Goal: Information Seeking & Learning: Learn about a topic

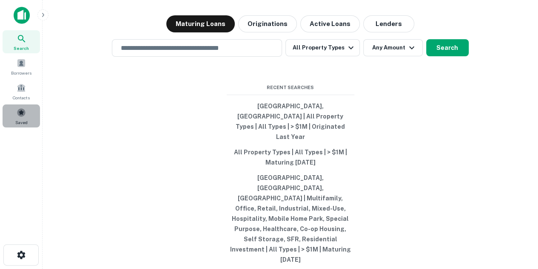
click at [19, 117] on div "Saved" at bounding box center [21, 115] width 37 height 23
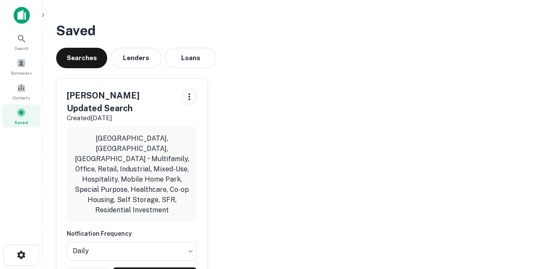
click at [163, 254] on div "Dean's Updated Search Created Jul 23rd, 2025 Chicago, IL, USA • Multifamily, Of…" at bounding box center [132, 186] width 151 height 214
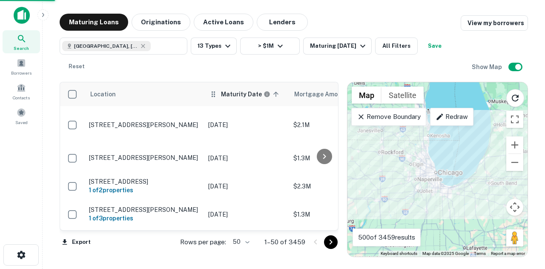
click at [232, 100] on th "Maturity Date sorted ascending" at bounding box center [246, 94] width 85 height 24
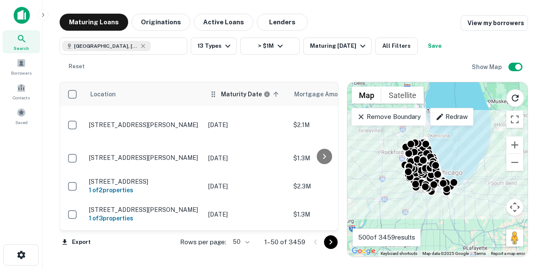
click at [232, 100] on th "Maturity Date sorted ascending" at bounding box center [246, 94] width 85 height 24
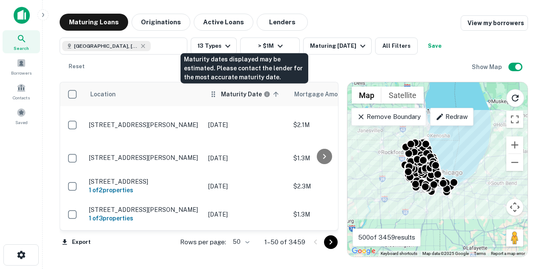
click at [243, 96] on h6 "Maturity Date" at bounding box center [241, 93] width 41 height 9
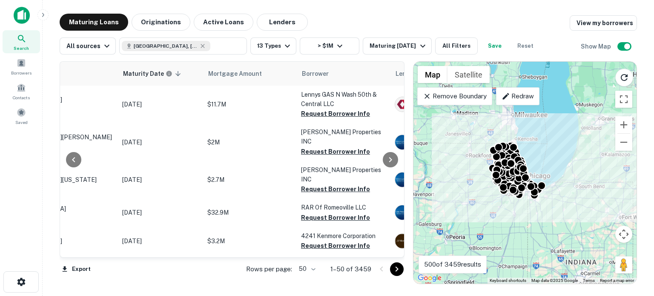
scroll to position [0, 90]
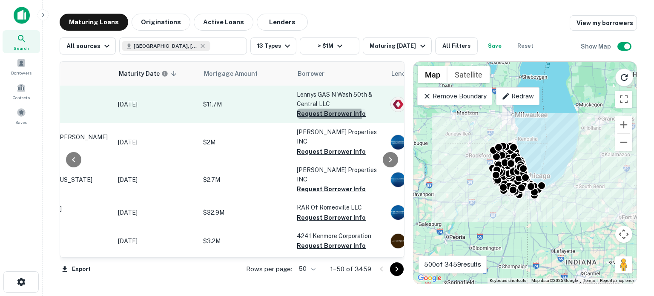
click at [322, 115] on button "Request Borrower Info" at bounding box center [331, 114] width 69 height 10
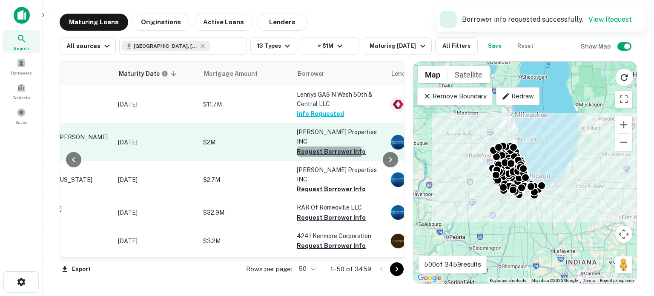
click at [317, 146] on button "Request Borrower Info" at bounding box center [331, 151] width 69 height 10
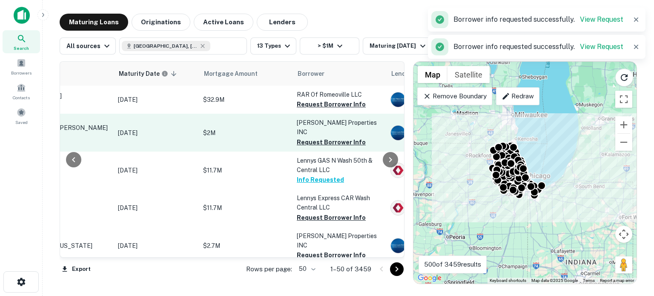
click at [320, 212] on button "Request Borrower Info" at bounding box center [331, 217] width 69 height 10
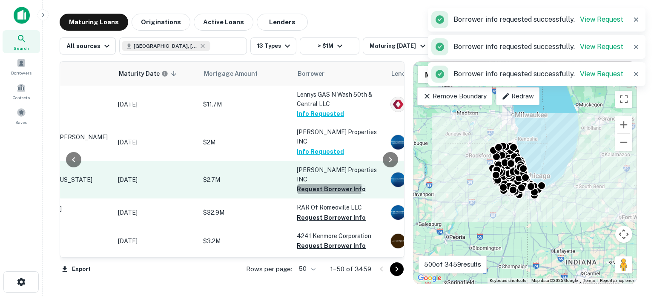
click at [317, 184] on button "Request Borrower Info" at bounding box center [331, 189] width 69 height 10
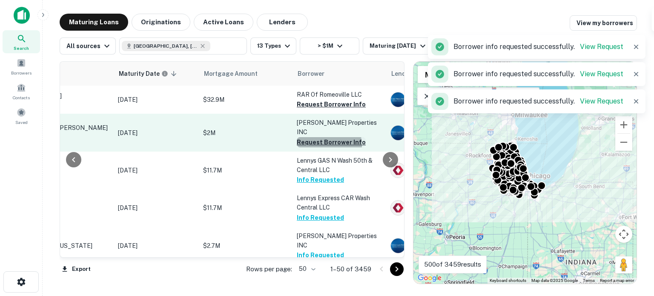
click at [325, 137] on button "Request Borrower Info" at bounding box center [331, 142] width 69 height 10
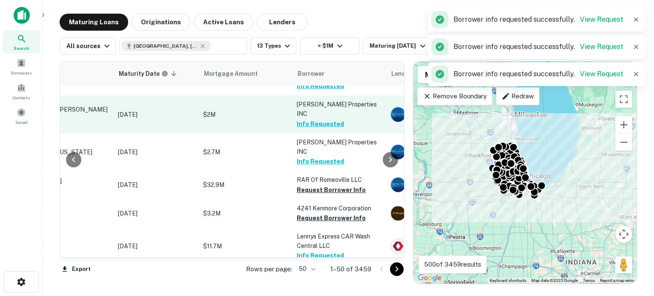
scroll to position [85, 90]
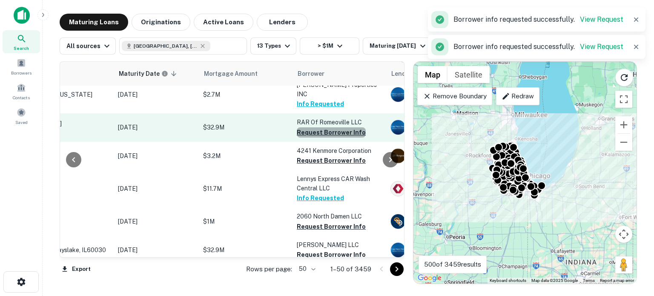
click at [352, 127] on button "Request Borrower Info" at bounding box center [331, 132] width 69 height 10
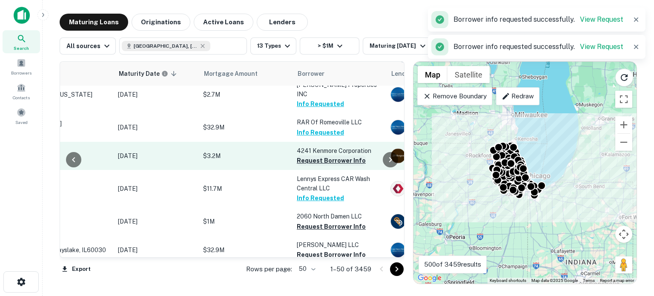
click at [334, 155] on button "Request Borrower Info" at bounding box center [331, 160] width 69 height 10
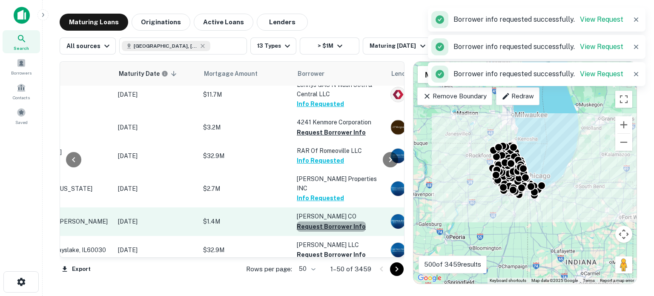
click at [338, 221] on button "Request Borrower Info" at bounding box center [331, 226] width 69 height 10
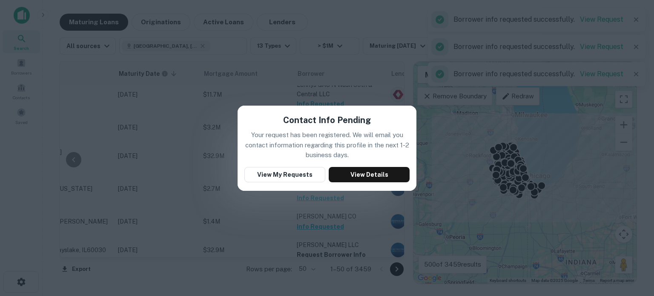
drag, startPoint x: 378, startPoint y: 94, endPoint x: 337, endPoint y: 133, distance: 56.3
click at [378, 94] on div "Contact Info Pending Your request has been registered. We will email you contac…" at bounding box center [327, 148] width 654 height 296
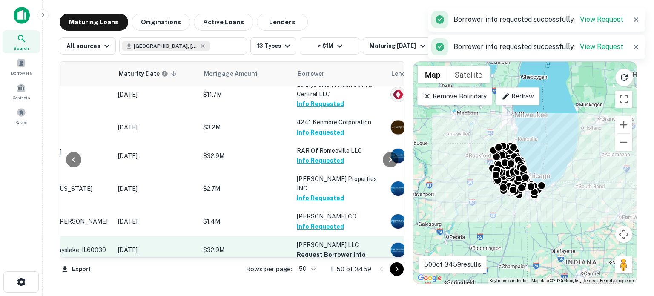
click at [336, 249] on button "Request Borrower Info" at bounding box center [331, 254] width 69 height 10
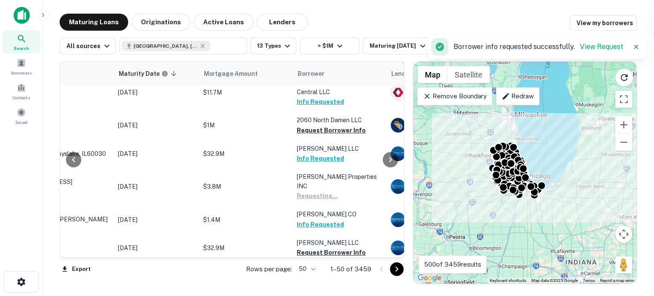
scroll to position [213, 90]
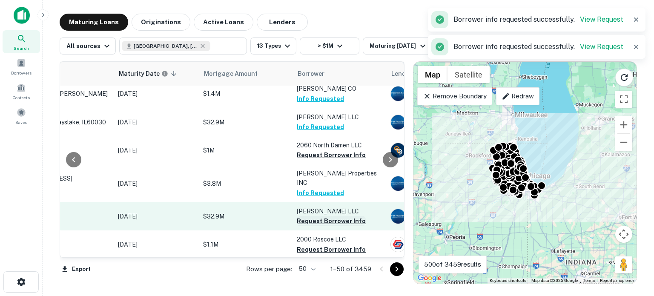
click at [322, 216] on button "Request Borrower Info" at bounding box center [331, 221] width 69 height 10
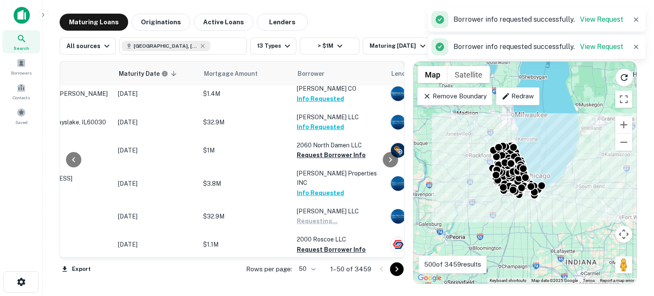
click at [312, 244] on button "Request Borrower Info" at bounding box center [331, 249] width 69 height 10
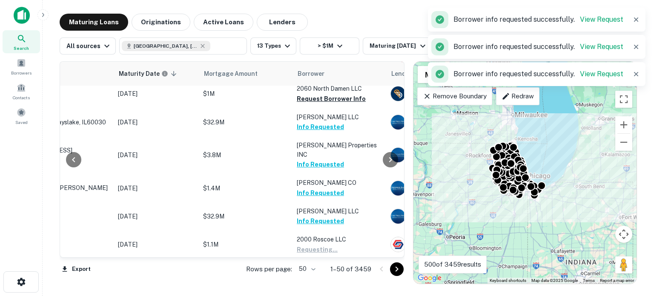
click at [302, 268] on button "Request Borrower Info" at bounding box center [331, 287] width 69 height 10
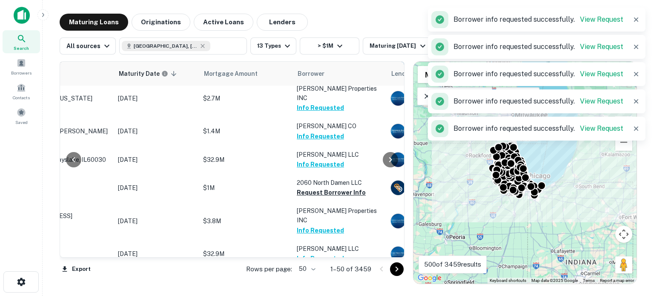
scroll to position [128, 90]
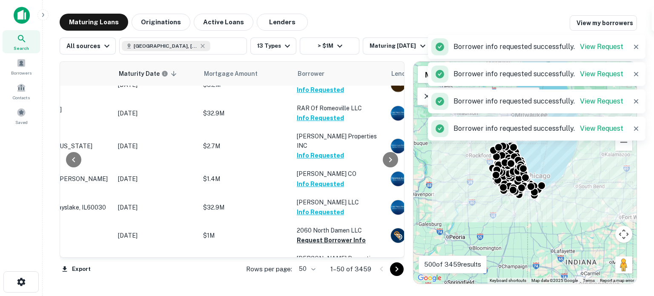
click at [333, 169] on p "Charles G Stevens CO" at bounding box center [339, 173] width 85 height 9
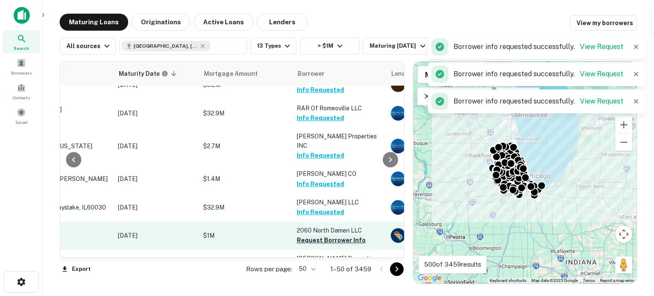
click at [312, 235] on button "Request Borrower Info" at bounding box center [331, 240] width 69 height 10
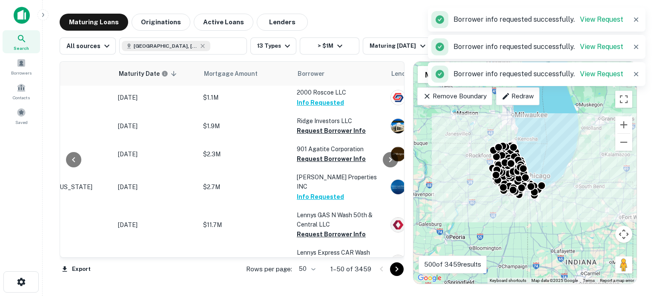
scroll to position [383, 90]
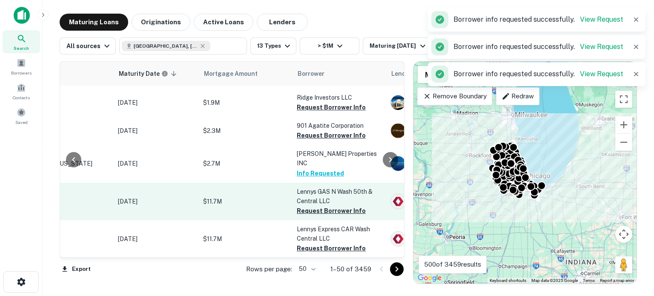
click at [318, 187] on p "Lennys GAS N Wash 50th & Central LLC" at bounding box center [339, 196] width 85 height 19
click at [317, 206] on button "Request Borrower Info" at bounding box center [331, 211] width 69 height 10
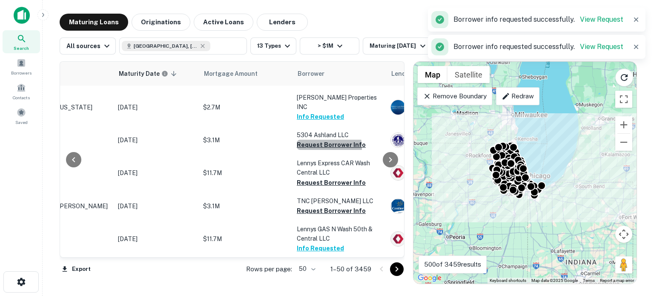
click at [306, 140] on button "Request Borrower Info" at bounding box center [331, 145] width 69 height 10
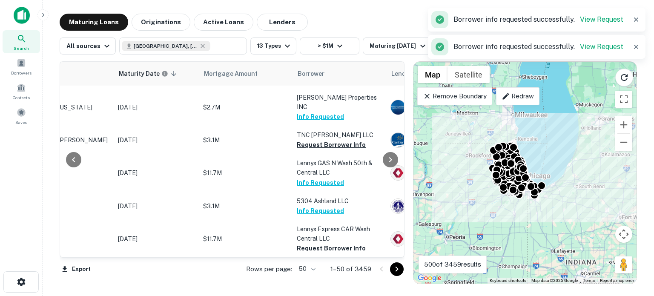
click at [319, 268] on button "Request Borrower Info" at bounding box center [331, 277] width 69 height 10
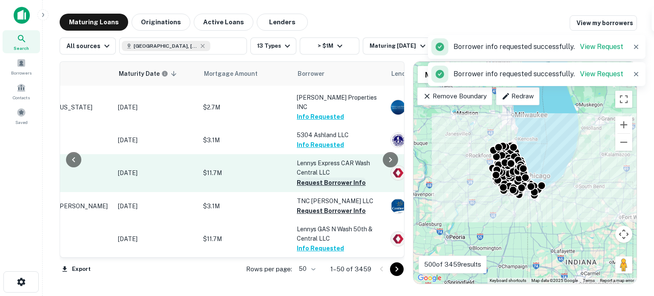
click at [349, 177] on button "Request Borrower Info" at bounding box center [331, 182] width 69 height 10
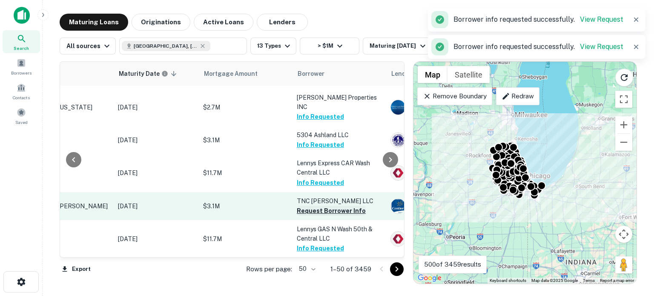
click at [346, 206] on button "Request Borrower Info" at bounding box center [331, 211] width 69 height 10
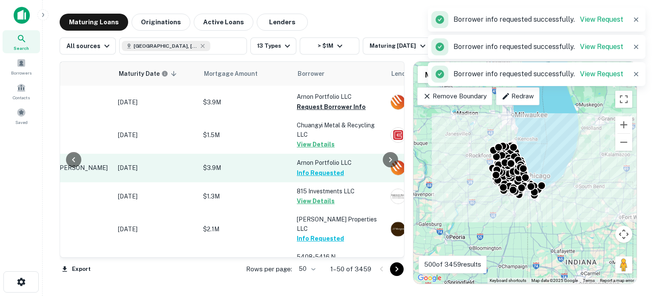
scroll to position [724, 90]
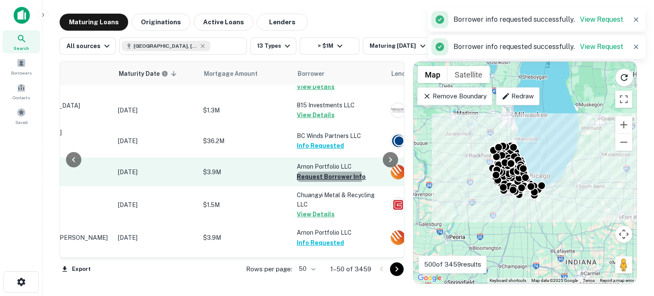
click at [320, 172] on button "Request Borrower Info" at bounding box center [331, 177] width 69 height 10
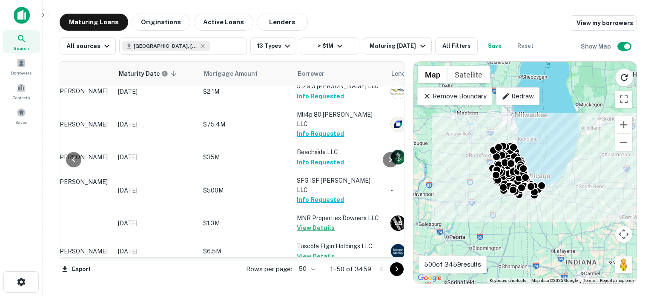
scroll to position [1059, 90]
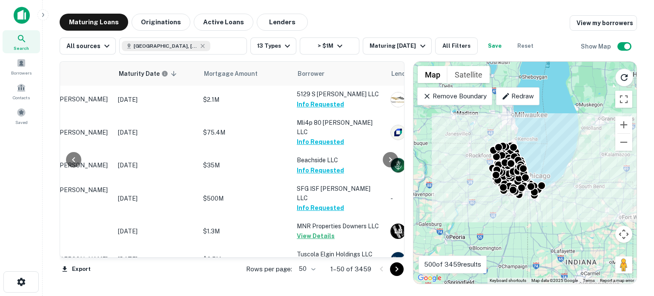
click at [348, 268] on button "Request Borrower Info" at bounding box center [331, 292] width 69 height 10
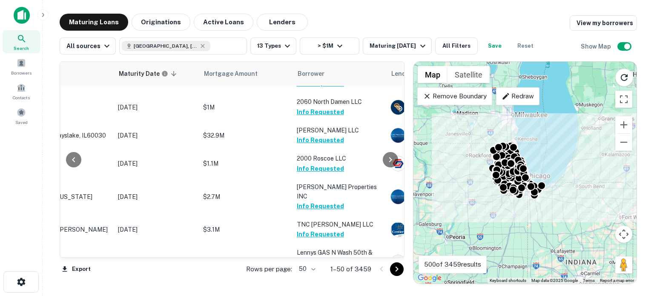
scroll to position [421, 90]
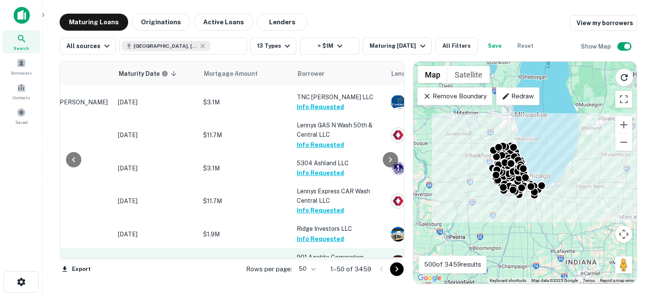
click at [325, 262] on button "Request Borrower Info" at bounding box center [331, 267] width 69 height 10
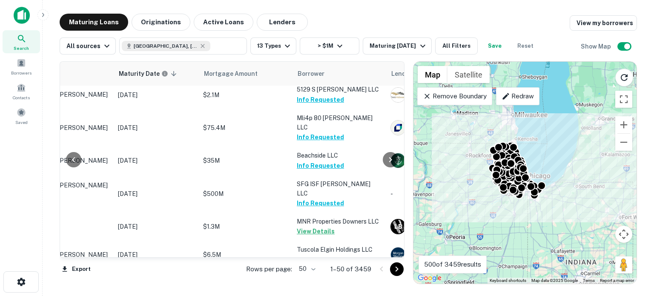
scroll to position [1315, 90]
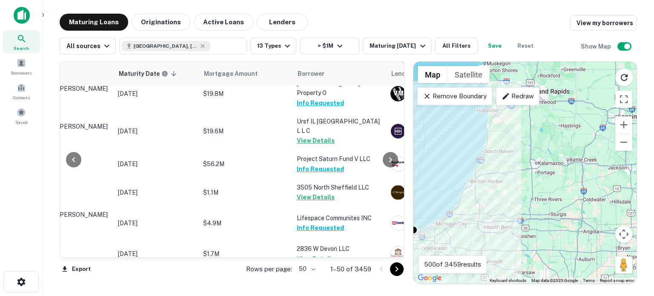
drag, startPoint x: 490, startPoint y: 206, endPoint x: 572, endPoint y: 159, distance: 94.0
click at [544, 159] on div "To activate drag with keyboard, press Alt + Enter. Once in keyboard drag state,…" at bounding box center [524, 173] width 223 height 222
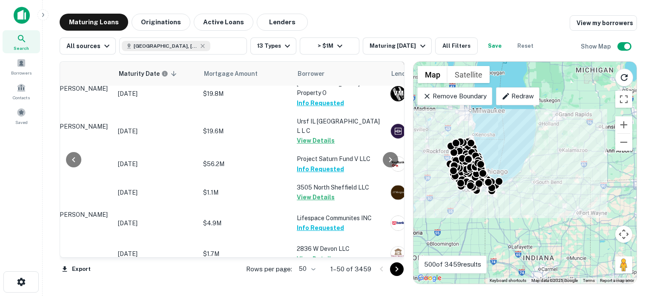
drag, startPoint x: 464, startPoint y: 203, endPoint x: 473, endPoint y: 192, distance: 14.5
click at [473, 194] on div "To activate drag with keyboard, press Alt + Enter. Once in keyboard drag state,…" at bounding box center [524, 173] width 223 height 222
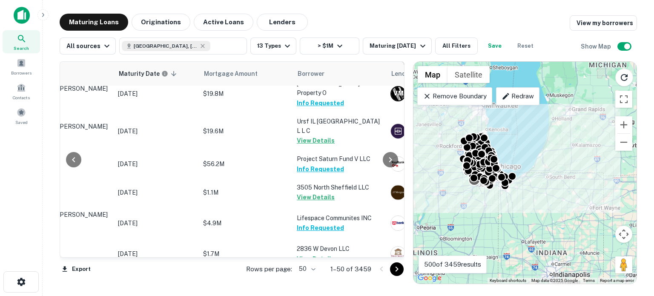
drag, startPoint x: 468, startPoint y: 183, endPoint x: 475, endPoint y: 184, distance: 6.9
click at [475, 184] on div at bounding box center [474, 179] width 11 height 11
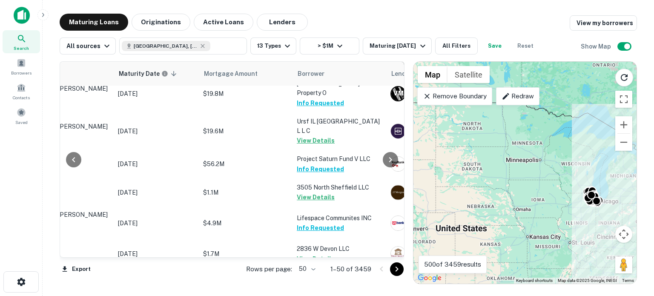
drag, startPoint x: 523, startPoint y: 184, endPoint x: 565, endPoint y: 183, distance: 42.1
click at [544, 183] on div "To activate drag with keyboard, press Alt + Enter. Once in keyboard drag state,…" at bounding box center [524, 173] width 223 height 222
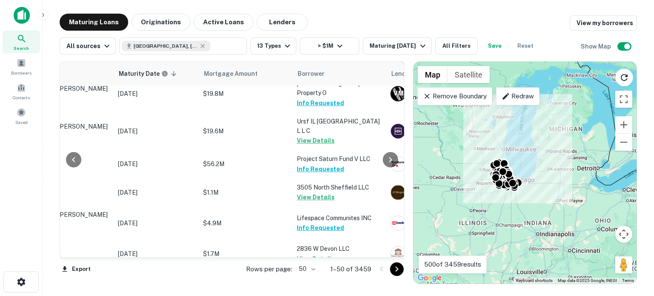
drag, startPoint x: 576, startPoint y: 189, endPoint x: 434, endPoint y: 154, distance: 146.1
click at [434, 154] on div "To activate drag with keyboard, press Alt + Enter. Once in keyboard drag state,…" at bounding box center [524, 173] width 223 height 222
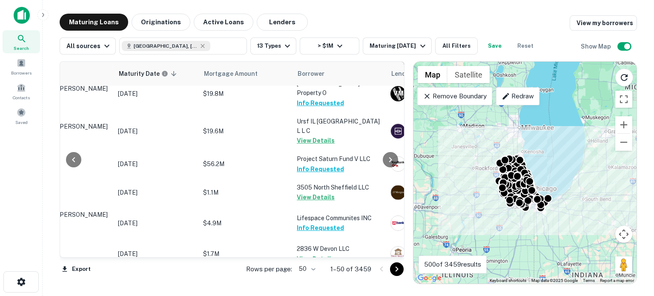
click at [544, 175] on div "To activate drag with keyboard, press Alt + Enter. Once in keyboard drag state,…" at bounding box center [524, 173] width 223 height 222
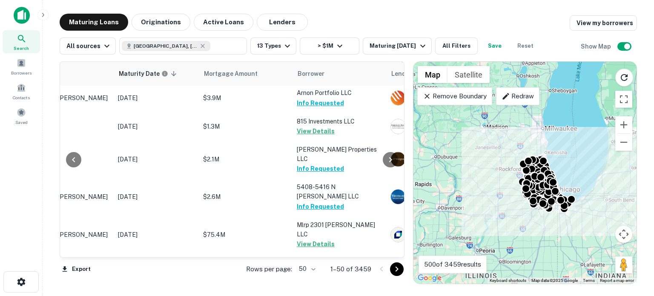
scroll to position [936, 90]
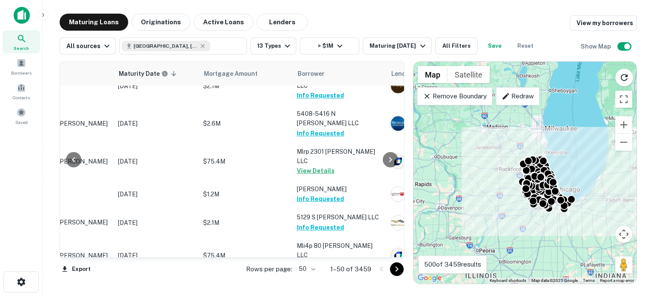
click at [315, 266] on body "Search Borrowers Contacts Saved Maturing Loans Originations Active Loans Lender…" at bounding box center [327, 148] width 654 height 296
click at [312, 268] on li "100" at bounding box center [307, 277] width 25 height 15
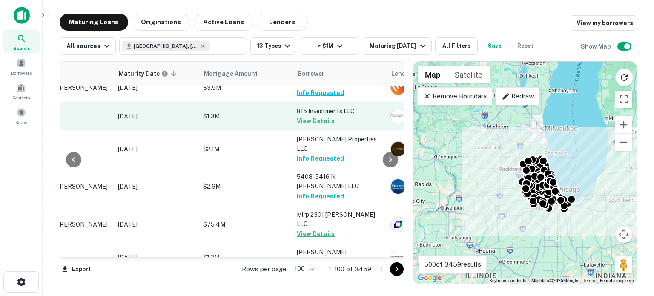
drag, startPoint x: 222, startPoint y: 132, endPoint x: 216, endPoint y: 132, distance: 5.5
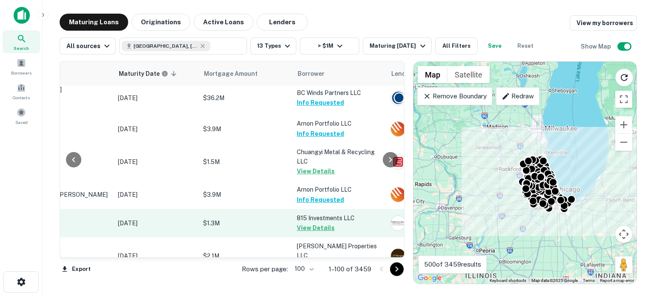
scroll to position [766, 90]
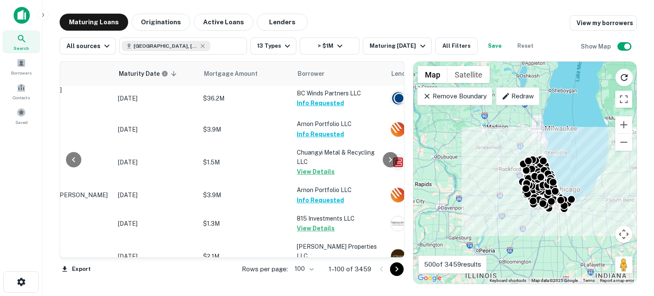
drag, startPoint x: 216, startPoint y: 132, endPoint x: 369, endPoint y: 26, distance: 186.2
click at [369, 26] on div "Maturing Loans Originations Active Loans Lenders View my borrowers" at bounding box center [348, 22] width 577 height 17
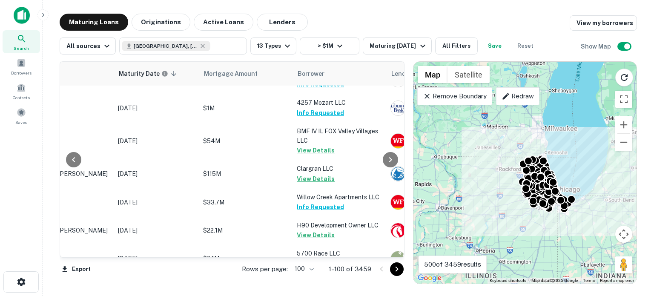
scroll to position [2864, 90]
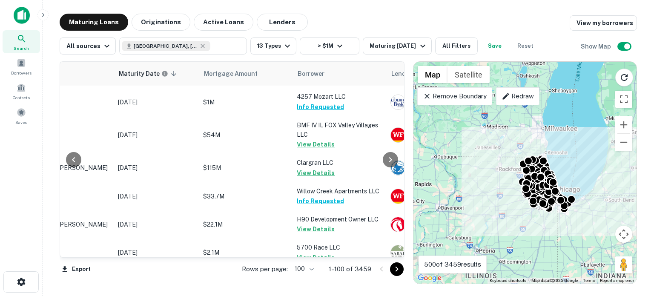
drag, startPoint x: 397, startPoint y: 269, endPoint x: 393, endPoint y: 270, distance: 4.3
click at [397, 268] on icon "Go to next page" at bounding box center [396, 268] width 3 height 5
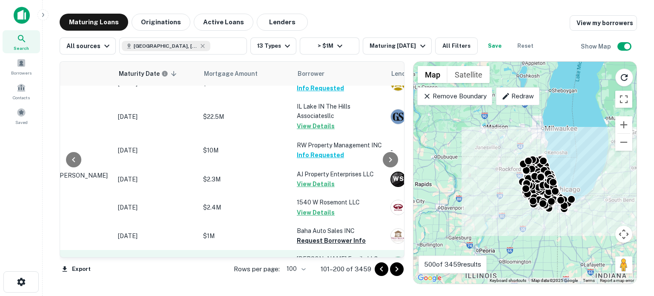
scroll to position [1305, 90]
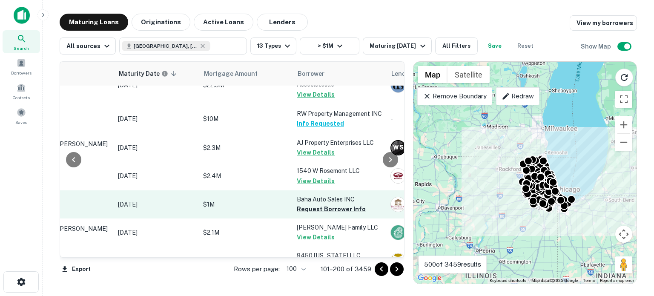
click at [330, 190] on td "Baha Auto Sales INC Request Borrower Info" at bounding box center [339, 204] width 94 height 28
click at [334, 204] on button "Request Borrower Info" at bounding box center [331, 209] width 69 height 10
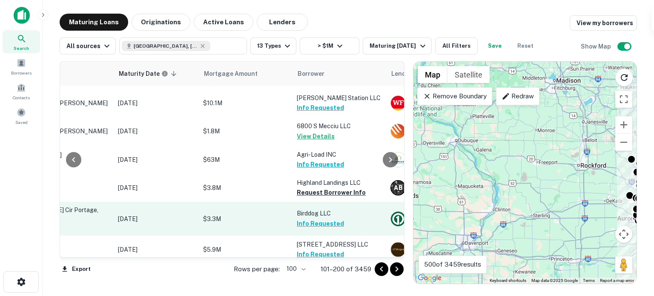
scroll to position [638, 90]
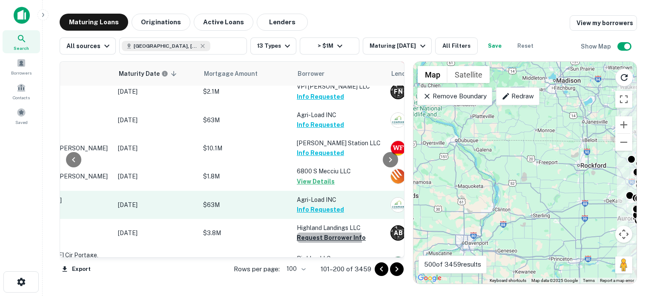
drag, startPoint x: 307, startPoint y: 212, endPoint x: 289, endPoint y: 186, distance: 32.2
click at [307, 232] on button "Request Borrower Info" at bounding box center [331, 237] width 69 height 10
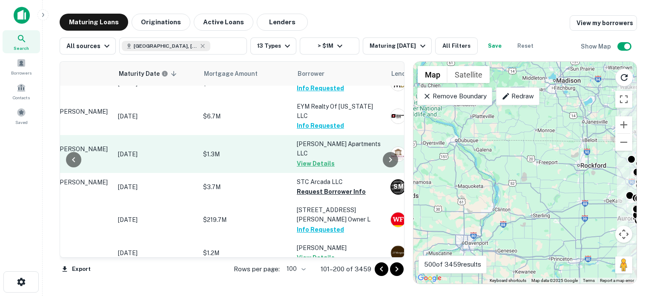
scroll to position [2789, 90]
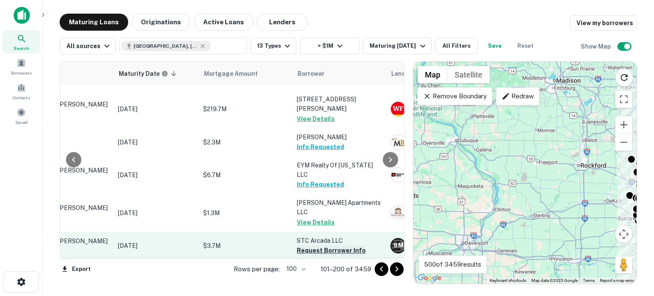
click at [312, 245] on button "Request Borrower Info" at bounding box center [331, 250] width 69 height 10
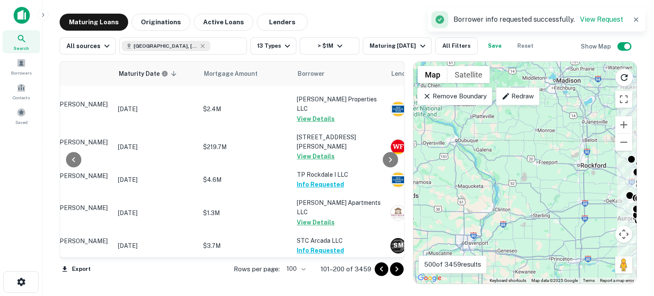
scroll to position [2922, 90]
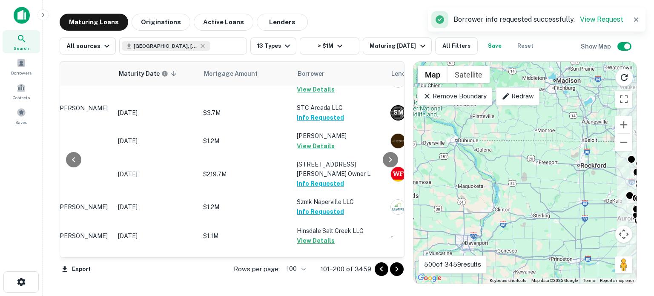
click at [392, 268] on icon "Go to next page" at bounding box center [397, 269] width 10 height 10
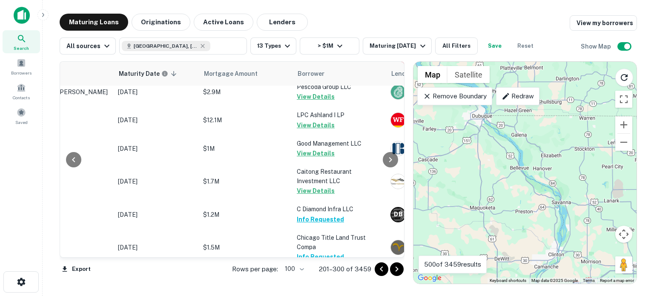
scroll to position [2916, 90]
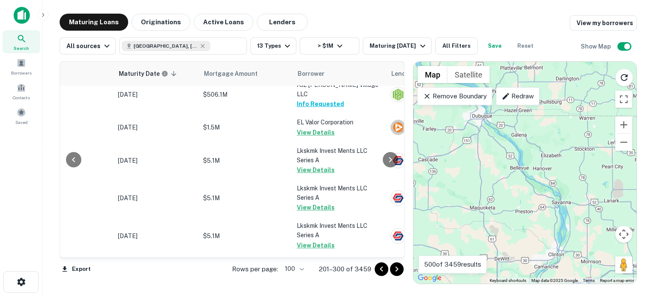
drag, startPoint x: 401, startPoint y: 272, endPoint x: 402, endPoint y: 265, distance: 6.4
click at [402, 268] on button "Go to next page" at bounding box center [397, 269] width 14 height 14
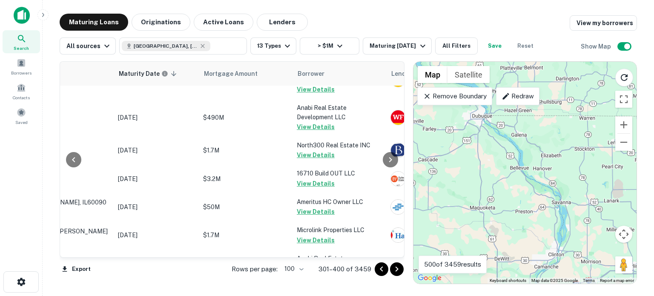
scroll to position [0, 90]
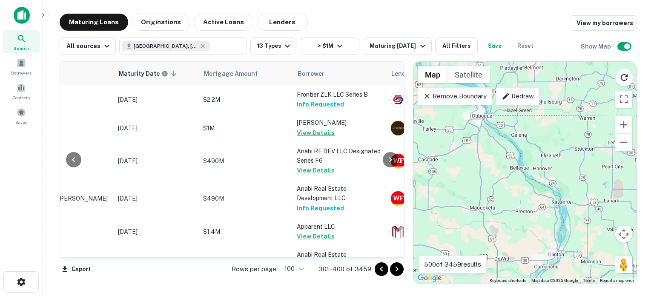
drag, startPoint x: 392, startPoint y: 272, endPoint x: 438, endPoint y: 258, distance: 47.3
click at [392, 268] on icon "Go to next page" at bounding box center [397, 269] width 10 height 10
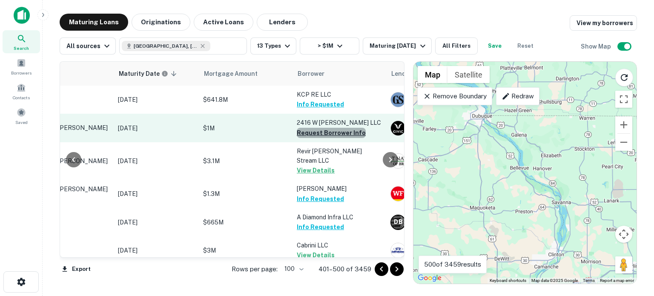
click at [355, 133] on button "Request Borrower Info" at bounding box center [331, 133] width 69 height 10
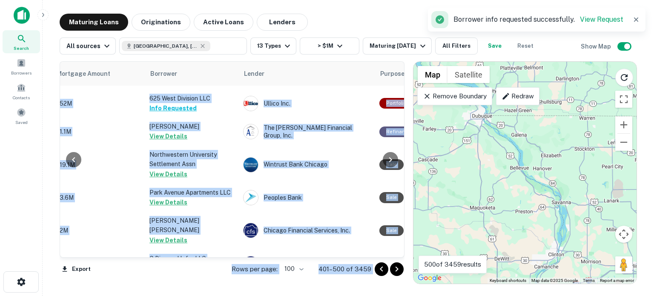
drag, startPoint x: 398, startPoint y: 86, endPoint x: 413, endPoint y: 114, distance: 32.2
click at [413, 123] on div "Location Maturity Date sorted descending Mortgage Amount Borrower Lender Purpos…" at bounding box center [348, 168] width 577 height 229
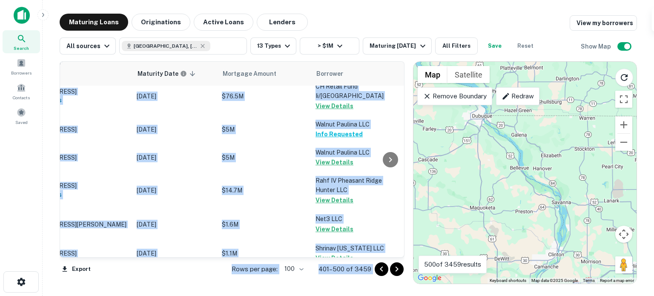
scroll to position [2873, 0]
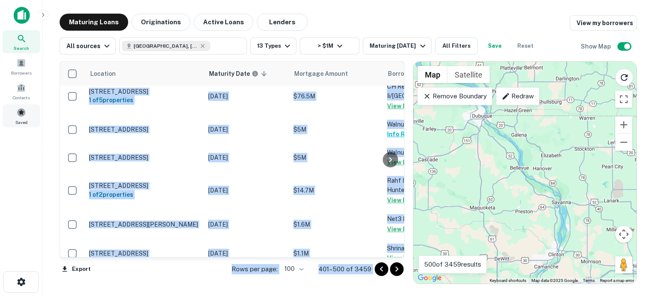
click at [31, 113] on div "Saved" at bounding box center [21, 115] width 37 height 23
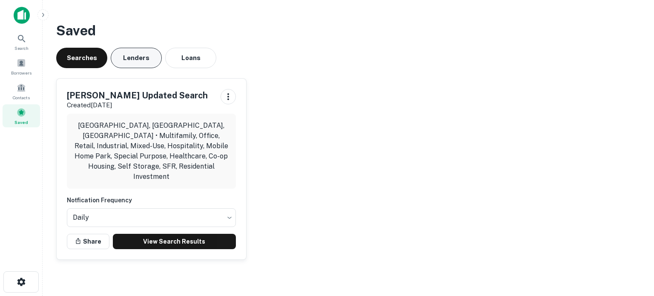
click at [158, 65] on div "Searches Lenders Loans" at bounding box center [348, 58] width 584 height 20
click at [146, 60] on button "Lenders" at bounding box center [136, 58] width 51 height 20
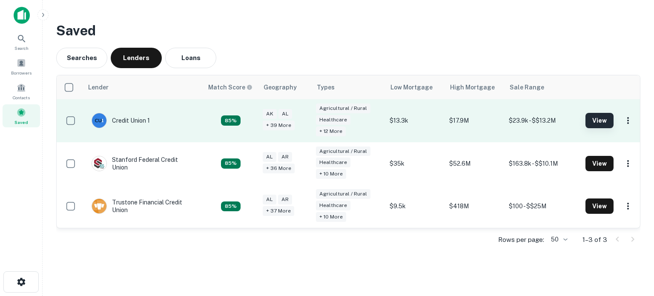
click at [596, 124] on button "View" at bounding box center [599, 120] width 28 height 15
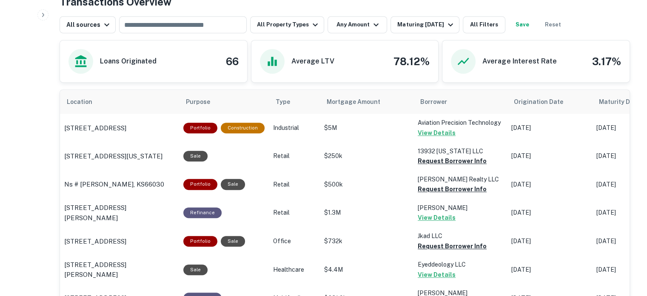
scroll to position [426, 0]
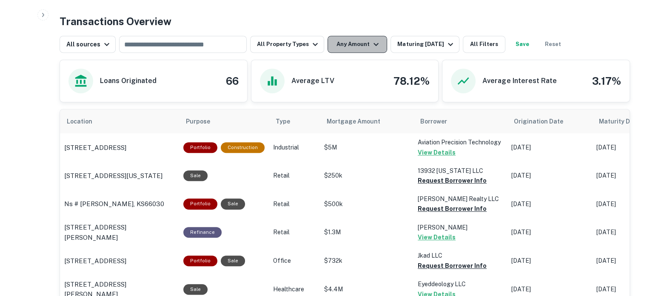
click at [371, 46] on icon "button" at bounding box center [376, 44] width 10 height 10
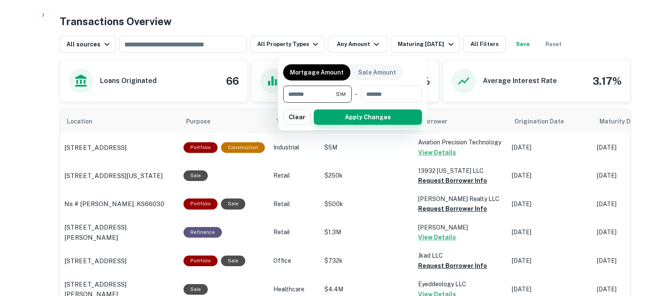
type input "*******"
click at [392, 119] on button "Apply Changes" at bounding box center [368, 116] width 108 height 15
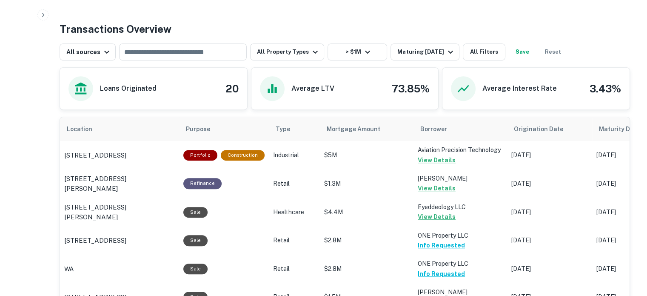
scroll to position [434, 0]
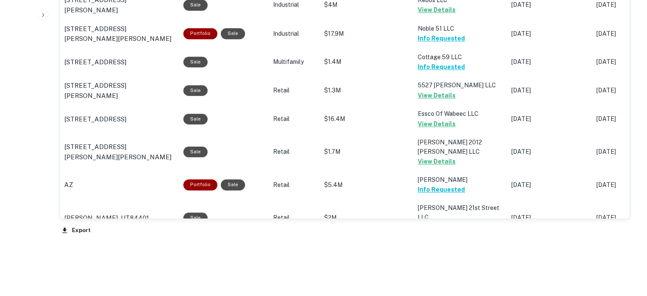
scroll to position [817, 0]
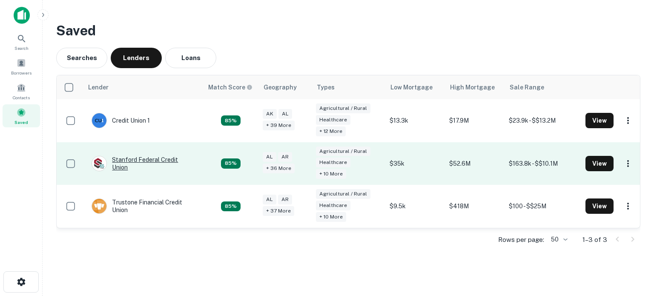
click at [151, 162] on div "Stanford Federal Credit Union" at bounding box center [143, 163] width 103 height 15
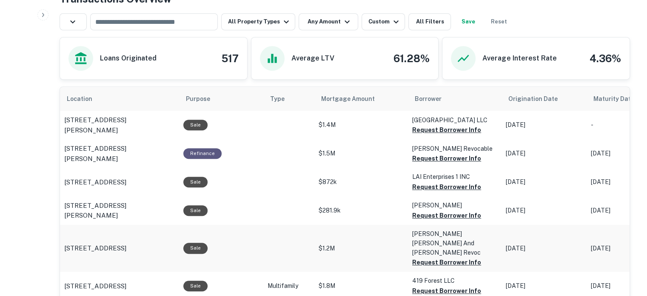
scroll to position [341, 0]
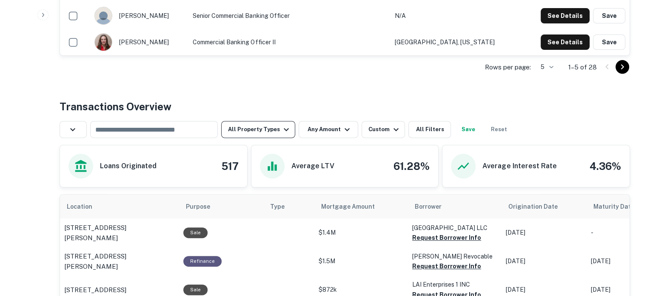
click at [274, 130] on button "All Property Types" at bounding box center [258, 129] width 74 height 17
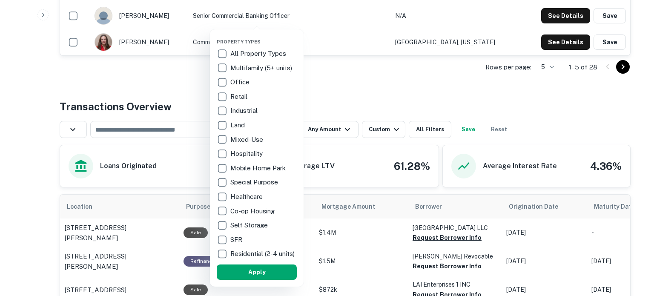
click at [317, 127] on div at bounding box center [327, 148] width 654 height 296
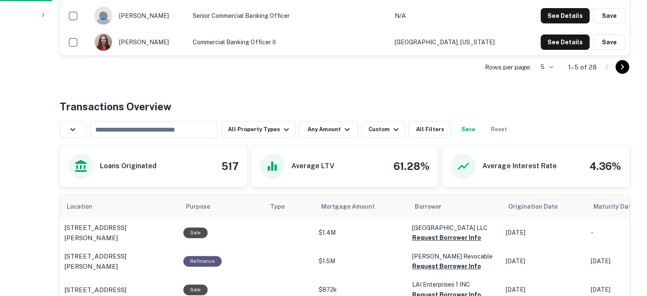
click at [362, 93] on div at bounding box center [323, 148] width 647 height 296
click at [305, 134] on button "Any Amount" at bounding box center [329, 129] width 60 height 17
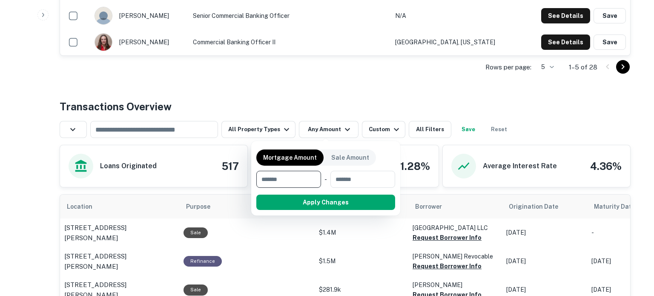
click at [347, 97] on div at bounding box center [327, 148] width 654 height 296
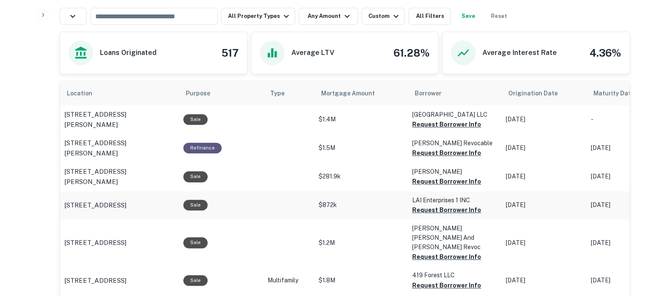
scroll to position [383, 0]
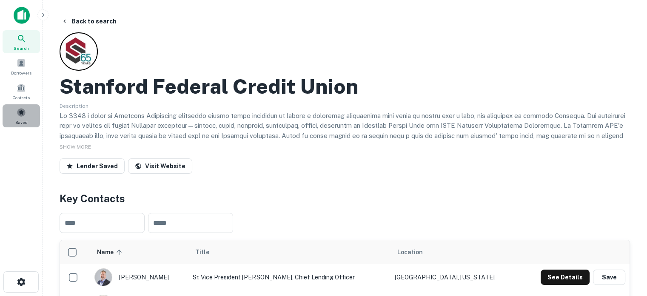
click at [29, 114] on div "Saved" at bounding box center [21, 115] width 37 height 23
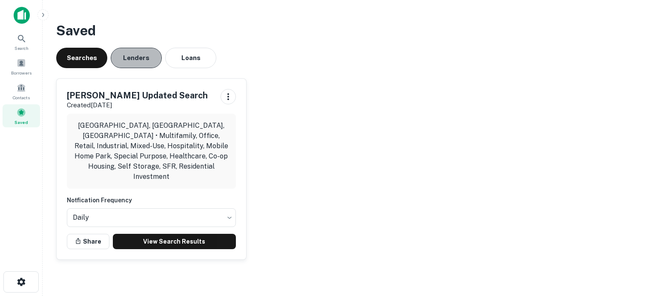
click at [130, 56] on button "Lenders" at bounding box center [136, 58] width 51 height 20
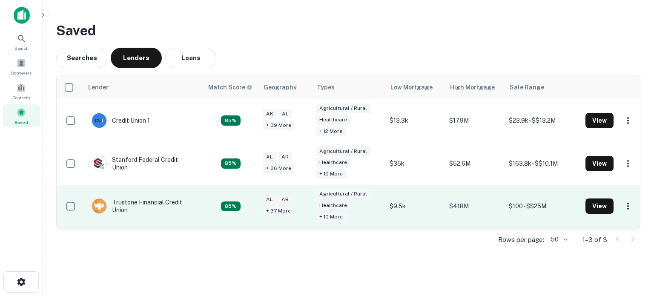
click at [588, 221] on td "View" at bounding box center [610, 206] width 59 height 43
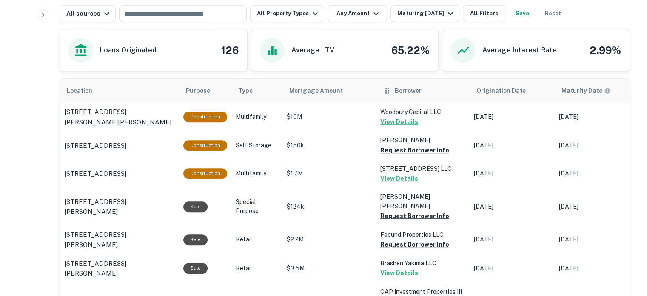
scroll to position [426, 0]
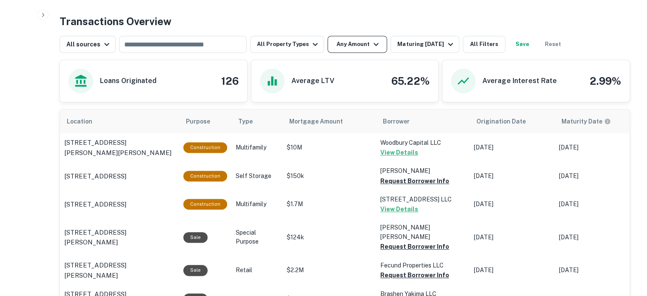
click at [354, 45] on button "Any Amount" at bounding box center [358, 44] width 60 height 17
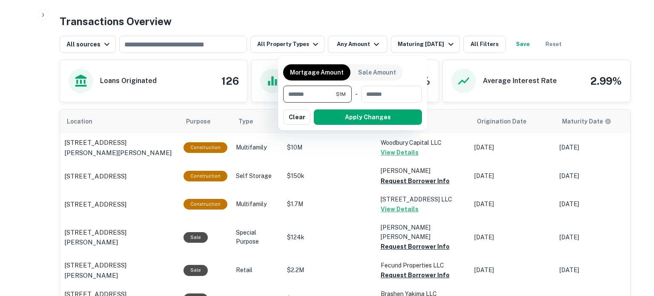
type input "*******"
click at [391, 125] on div "Mortgage Amount Sale Amount ******* $1M ​ - ​ Apply Changes Clear" at bounding box center [352, 93] width 149 height 74
click at [391, 117] on button "Apply Changes" at bounding box center [368, 116] width 108 height 15
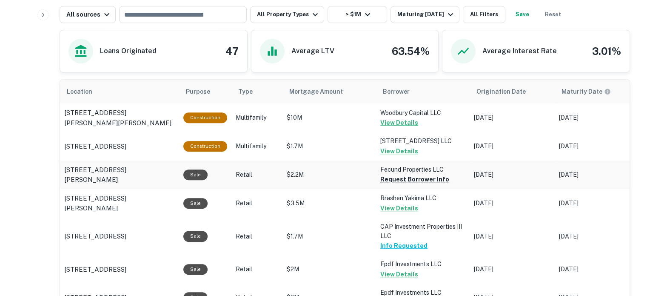
scroll to position [468, 0]
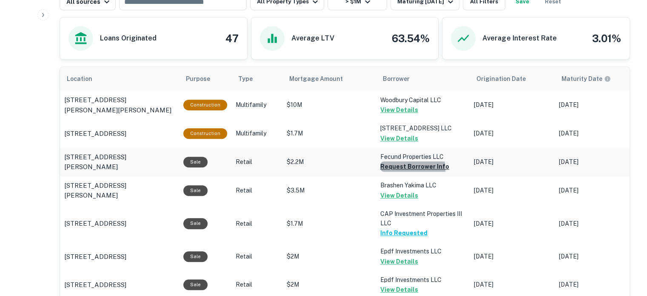
click at [394, 170] on button "Request Borrower Info" at bounding box center [415, 166] width 69 height 10
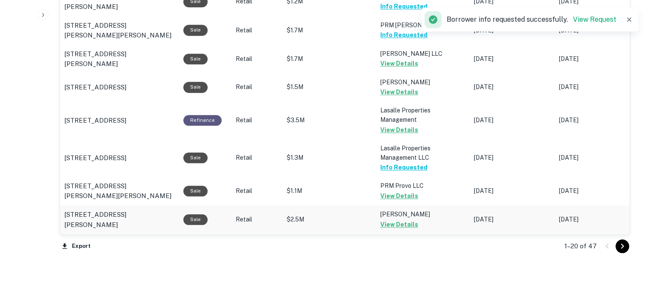
scroll to position [964, 0]
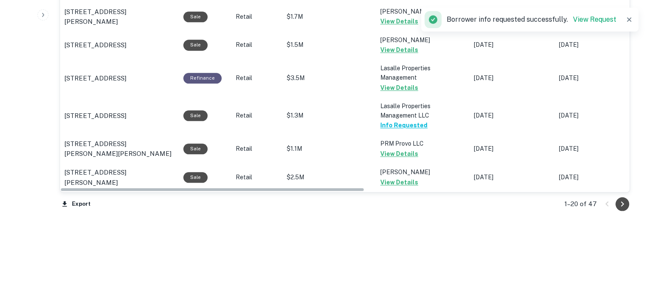
click at [624, 203] on icon "Go to next page" at bounding box center [623, 204] width 10 height 10
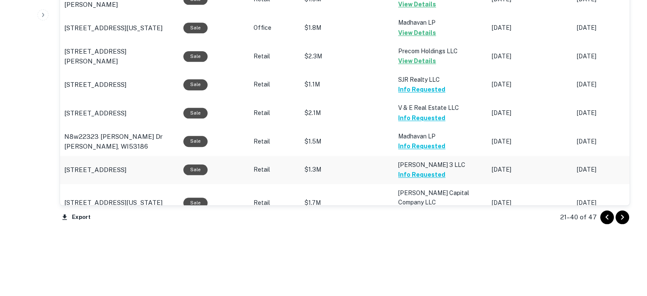
scroll to position [964, 0]
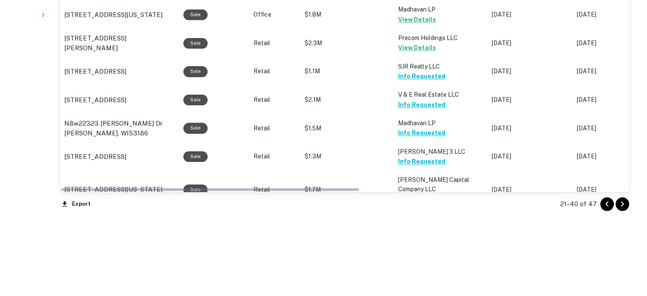
click at [616, 201] on button "Go to next page" at bounding box center [623, 204] width 14 height 14
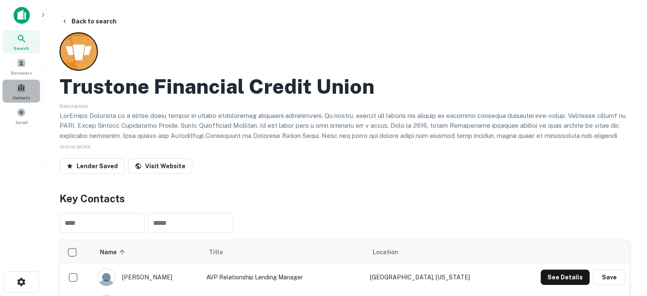
click at [17, 95] on span "Contacts" at bounding box center [21, 97] width 17 height 7
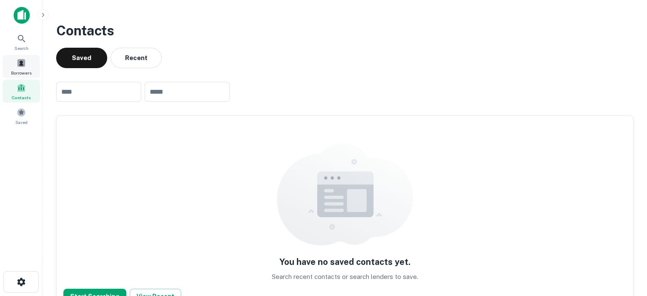
click at [29, 62] on div "Borrowers" at bounding box center [21, 66] width 37 height 23
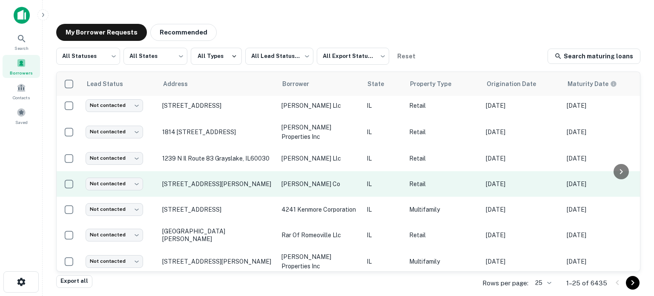
scroll to position [473, 0]
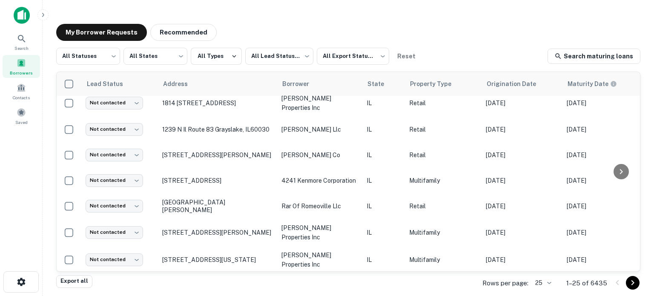
click at [78, 1] on main "My Borrower Requests Recommended All Statuses *** ​ All States *** ​ All Types …" at bounding box center [348, 148] width 611 height 296
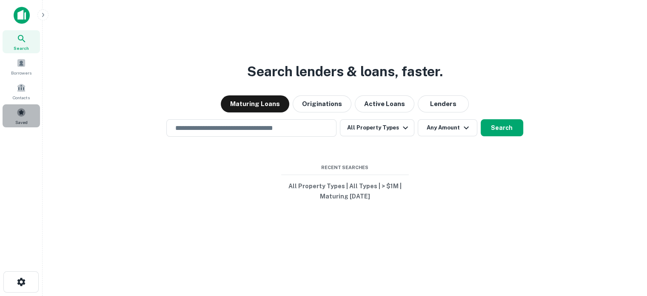
click at [27, 118] on div "Saved" at bounding box center [21, 115] width 37 height 23
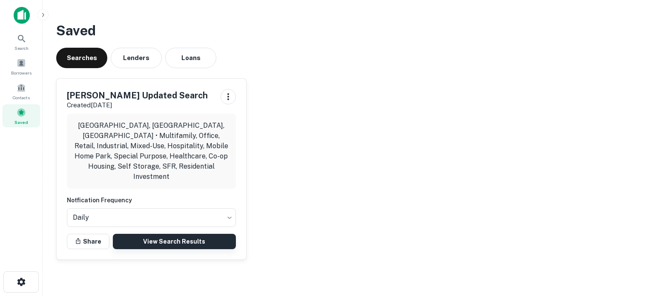
click at [191, 239] on div "Dean's Updated Search Created Jul 23rd, 2025 Chicago, IL, USA • Multifamily, Of…" at bounding box center [151, 169] width 189 height 180
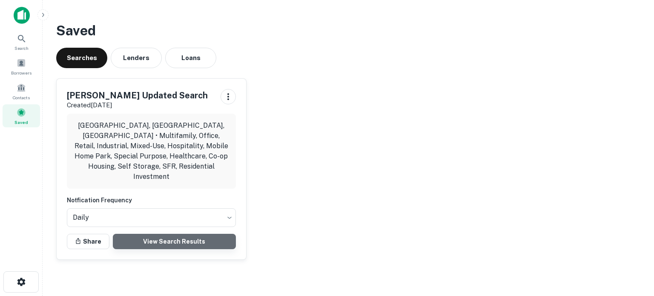
click at [198, 234] on link "View Search Results" at bounding box center [174, 241] width 123 height 15
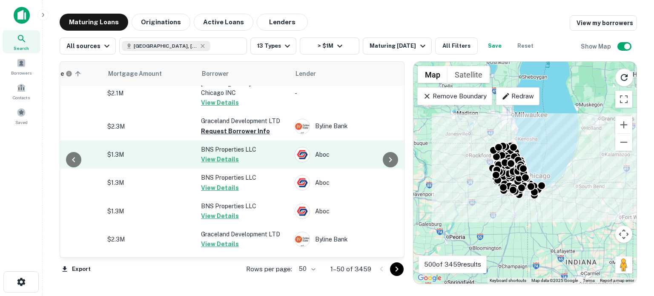
scroll to position [0, 186]
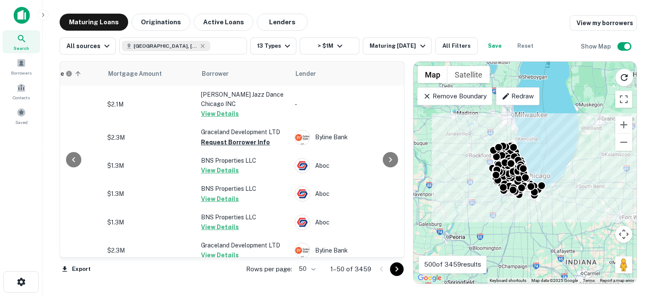
click at [150, 257] on div "Location Maturity Date sorted ascending Mortgage Amount Borrower Lender Purpose…" at bounding box center [232, 159] width 345 height 196
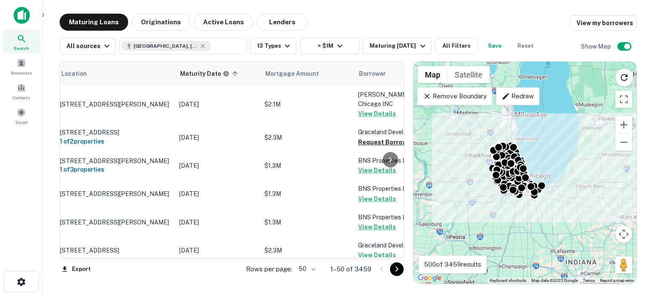
scroll to position [0, 0]
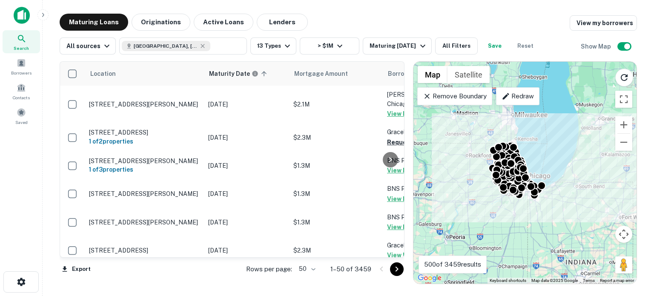
click at [22, 40] on icon at bounding box center [22, 39] width 10 height 10
